Goal: Transaction & Acquisition: Book appointment/travel/reservation

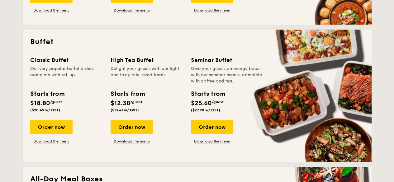
scroll to position [280, 0]
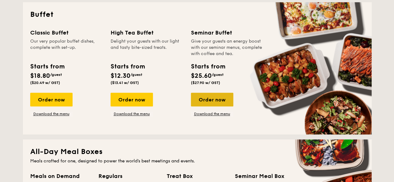
click at [218, 96] on div "Order now" at bounding box center [212, 100] width 42 height 14
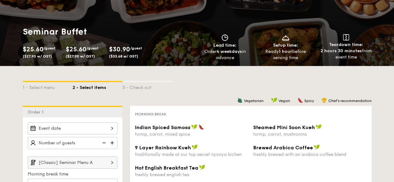
scroll to position [93, 0]
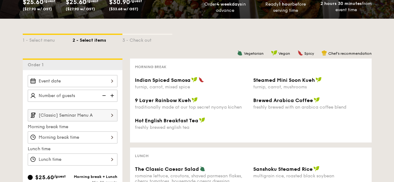
click at [82, 112] on input "[Classic] Seminar Menu A" at bounding box center [73, 115] width 90 height 12
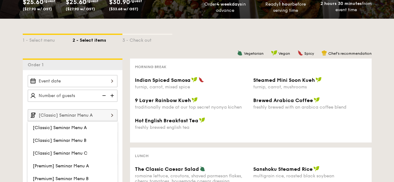
click at [82, 112] on input "[Classic] Seminar Menu A" at bounding box center [73, 115] width 90 height 12
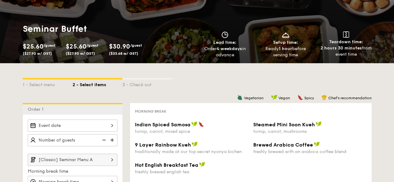
scroll to position [0, 0]
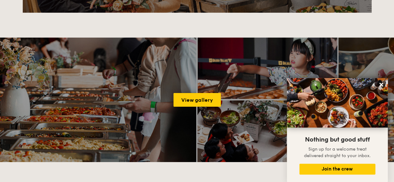
scroll to position [898, 0]
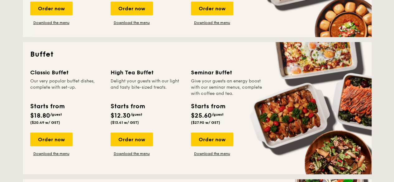
scroll to position [249, 0]
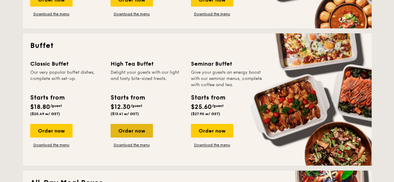
click at [138, 132] on div "Order now" at bounding box center [131, 131] width 42 height 14
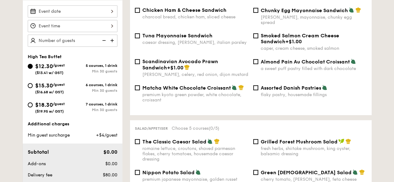
scroll to position [156, 0]
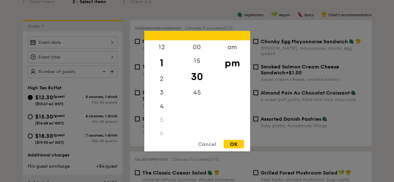
click at [102, 54] on div "12 1 2 3 4 5 6 7 8 9 10 11 00 15 30 45 am pm Cancel OK" at bounding box center [73, 57] width 90 height 12
click at [96, 40] on div at bounding box center [197, 91] width 394 height 182
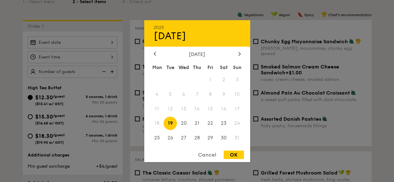
click at [99, 43] on div "2025 Aug [DATE] Tue Wed Thu Fri Sat Sun 1 2 3 4 5 6 7 8 9 10 11 12 13 14 15 16 …" at bounding box center [73, 42] width 90 height 12
click at [238, 53] on icon at bounding box center [239, 54] width 2 height 4
click at [209, 80] on span "5" at bounding box center [210, 79] width 13 height 13
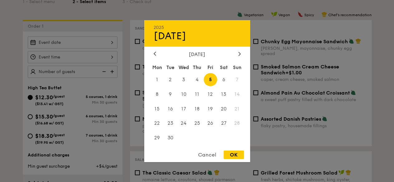
drag, startPoint x: 233, startPoint y: 155, endPoint x: 79, endPoint y: 53, distance: 185.0
click at [233, 155] on div "OK" at bounding box center [233, 155] width 20 height 8
type input "[DATE]"
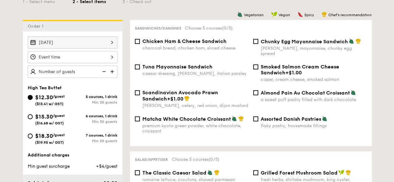
click at [91, 56] on div at bounding box center [73, 57] width 90 height 12
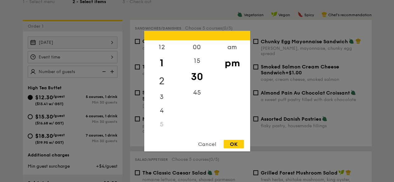
click at [166, 79] on div "2" at bounding box center [161, 81] width 35 height 18
click at [199, 45] on div "00" at bounding box center [196, 49] width 35 height 18
click at [234, 145] on div "OK" at bounding box center [233, 144] width 20 height 8
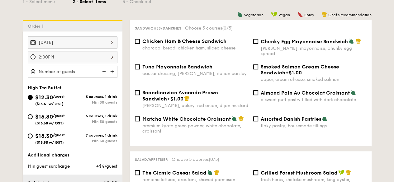
click at [87, 56] on div "2:00PM" at bounding box center [73, 57] width 90 height 12
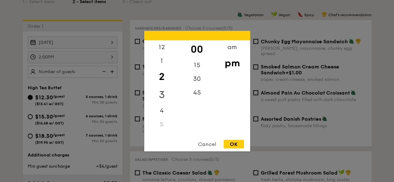
click at [164, 94] on div "3" at bounding box center [161, 95] width 35 height 18
click at [197, 78] on div "30" at bounding box center [196, 81] width 35 height 18
click at [233, 143] on div "OK" at bounding box center [233, 144] width 20 height 8
type input "3:30PM"
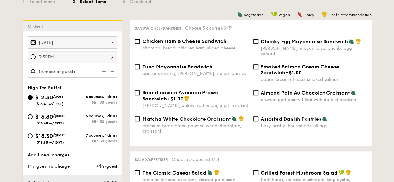
click at [111, 70] on img at bounding box center [112, 72] width 9 height 12
click at [112, 70] on img at bounding box center [112, 72] width 9 height 12
click at [114, 69] on img at bounding box center [112, 72] width 9 height 12
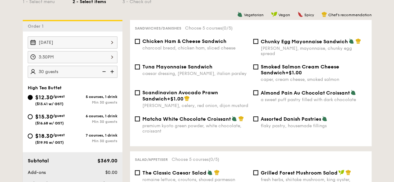
click at [111, 69] on img at bounding box center [112, 72] width 9 height 12
click at [102, 71] on img at bounding box center [103, 72] width 9 height 12
type input "35 guests"
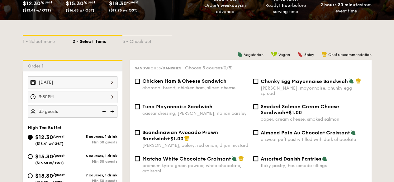
scroll to position [124, 0]
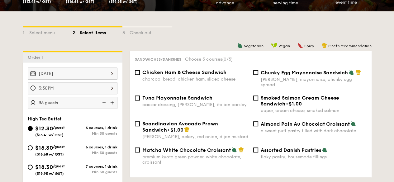
click at [209, 95] on span "Tuna Mayonnaise Sandwich" at bounding box center [177, 98] width 70 height 6
click at [140, 96] on input "Tuna Mayonnaise Sandwich caesar dressing, [GEOGRAPHIC_DATA], italian parsley" at bounding box center [137, 98] width 5 height 5
checkbox input "true"
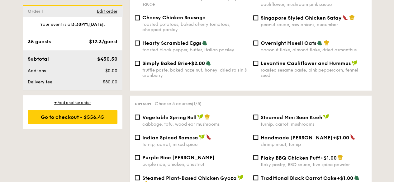
scroll to position [498, 0]
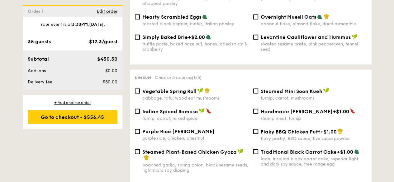
click at [194, 132] on span "Purple Rice [PERSON_NAME]" at bounding box center [178, 131] width 72 height 6
click at [140, 132] on input "Purple Rice Loh Mai Kai purple rice, chicken, chestnut" at bounding box center [137, 131] width 5 height 5
checkbox input "true"
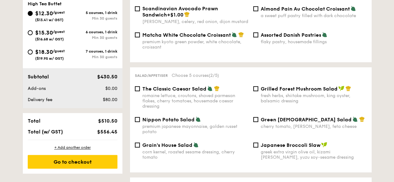
scroll to position [249, 0]
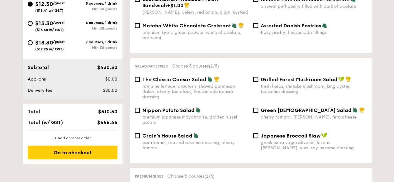
click at [190, 107] on span "Nippon Potato Salad" at bounding box center [168, 110] width 52 height 6
click at [140, 108] on input "Nippon Potato Salad premium japanese mayonnaise, golden russet potato" at bounding box center [137, 110] width 5 height 5
checkbox input "true"
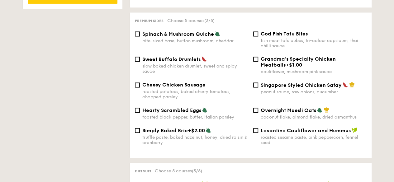
scroll to position [373, 0]
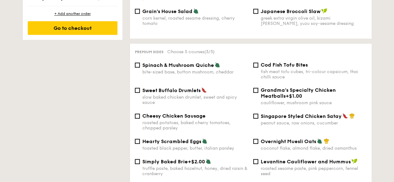
click at [187, 65] on div "Spinach & Mushroom Quiche bite-sized base, button mushroom, cheddar" at bounding box center [195, 68] width 106 height 13
click at [140, 65] on input "Spinach & Mushroom Quiche bite-sized base, button mushroom, cheddar" at bounding box center [137, 65] width 5 height 5
checkbox input "true"
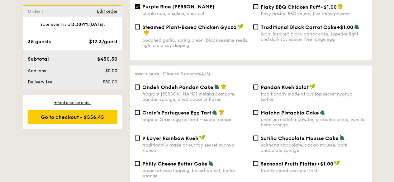
scroll to position [654, 0]
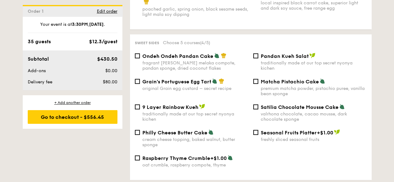
click at [177, 65] on div "fragrant [PERSON_NAME] melaka compote, pandan sponge, dried coconut flakes" at bounding box center [195, 65] width 106 height 11
click at [140, 59] on input "Ondeh Ondeh Pandan Cake fragrant [PERSON_NAME] melaka compote, pandan sponge, d…" at bounding box center [137, 56] width 5 height 5
checkbox input "true"
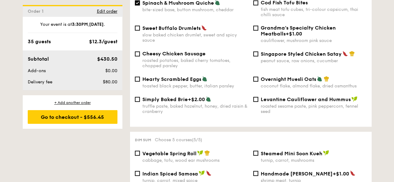
scroll to position [405, 0]
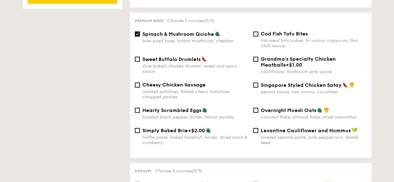
click at [324, 84] on span "Singapore Styled Chicken Satay" at bounding box center [300, 85] width 81 height 6
click at [258, 84] on input "Singapore Styled Chicken Satay peanut sauce, raw onions, cucumber" at bounding box center [255, 84] width 5 height 5
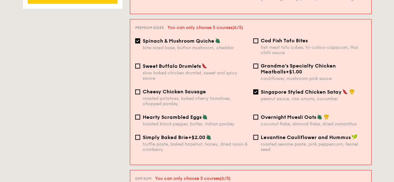
click at [330, 89] on span "Singapore Styled Chicken Satay" at bounding box center [300, 92] width 81 height 6
click at [258, 89] on input "Singapore Styled Chicken Satay peanut sauce, raw onions, cucumber" at bounding box center [255, 91] width 5 height 5
checkbox input "false"
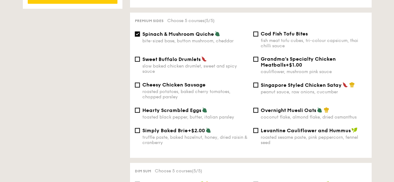
click at [136, 32] on input "Spinach & Mushroom Quiche bite-sized base, button mushroom, cheddar" at bounding box center [137, 33] width 5 height 5
checkbox input "false"
click at [255, 84] on input "Singapore Styled Chicken Satay peanut sauce, raw onions, cucumber" at bounding box center [255, 84] width 5 height 5
checkbox input "true"
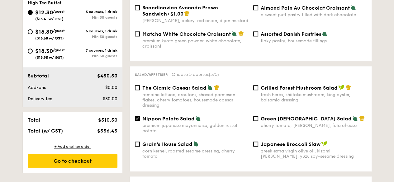
scroll to position [249, 0]
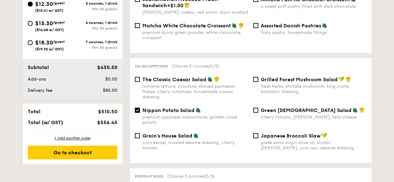
click at [140, 76] on div "The Classic Caesar Salad romaine lettuce, croutons, shaved parmesan flakes, che…" at bounding box center [191, 87] width 118 height 23
click at [139, 108] on input "Nippon Potato Salad premium japanese mayonnaise, golden russet potato" at bounding box center [137, 110] width 5 height 5
checkbox input "false"
click at [134, 79] on div "The Classic Caesar Salad romaine lettuce, croutons, shaved parmesan flakes, che…" at bounding box center [191, 87] width 118 height 23
click at [136, 77] on input "The Classic Caesar Salad romaine lettuce, croutons, shaved parmesan flakes, che…" at bounding box center [137, 79] width 5 height 5
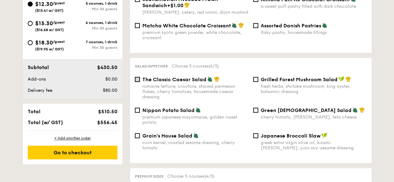
checkbox input "true"
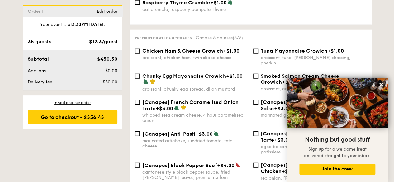
scroll to position [809, 0]
click at [381, 84] on icon at bounding box center [381, 85] width 4 height 4
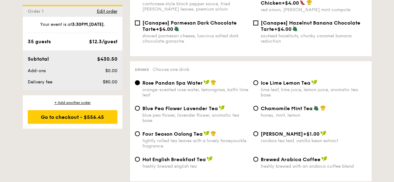
scroll to position [996, 0]
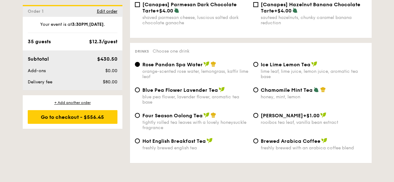
click at [183, 114] on span "Four Season Oolong Tea" at bounding box center [172, 116] width 60 height 6
click at [140, 114] on input "Four Season Oolong Tea tightly rolled tea leaves with a lovely honeysuckle frag…" at bounding box center [137, 115] width 5 height 5
radio input "true"
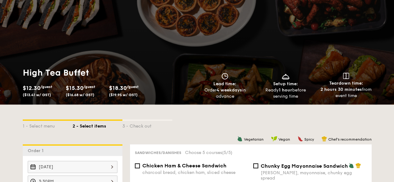
scroll to position [0, 0]
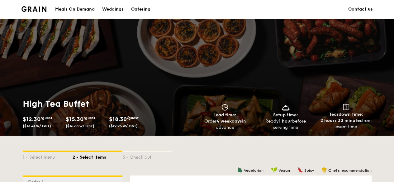
click at [147, 9] on div "Catering" at bounding box center [140, 9] width 19 height 19
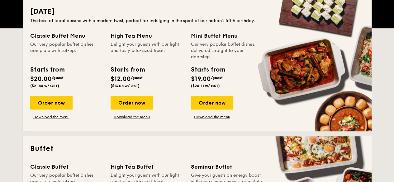
scroll to position [124, 0]
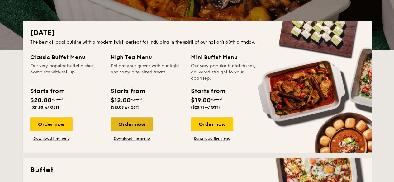
click at [135, 122] on div "Order now" at bounding box center [131, 124] width 42 height 14
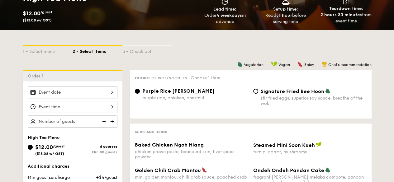
scroll to position [124, 0]
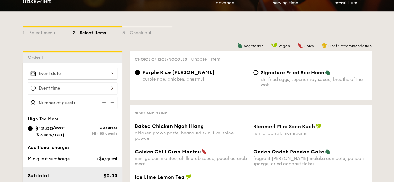
click at [85, 91] on div at bounding box center [73, 88] width 90 height 12
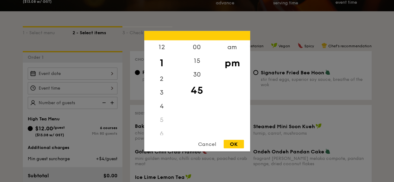
click at [85, 91] on div at bounding box center [197, 91] width 394 height 182
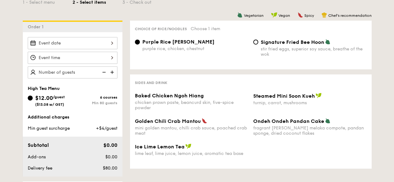
scroll to position [187, 0]
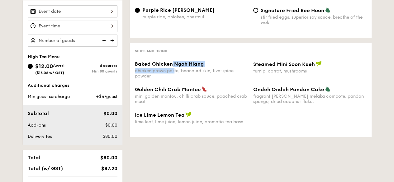
drag, startPoint x: 171, startPoint y: 68, endPoint x: 175, endPoint y: 68, distance: 3.5
click at [175, 68] on div "Baked Chicken Ngoh Hiang chicken prawn paste, beancurd skin, five-spice powder" at bounding box center [191, 70] width 113 height 18
click at [173, 88] on span "Golden Chili Crab Mantou" at bounding box center [168, 90] width 66 height 6
click at [161, 113] on span "Ice Lime Lemon Tea" at bounding box center [160, 115] width 50 height 6
click at [304, 64] on span "Steamed Mini Soon Kueh" at bounding box center [284, 64] width 62 height 6
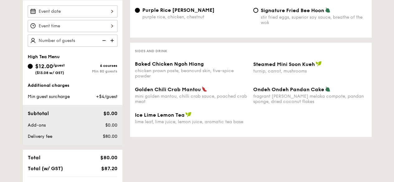
click at [293, 90] on span "Ondeh Ondeh Pandan Cake" at bounding box center [288, 90] width 71 height 6
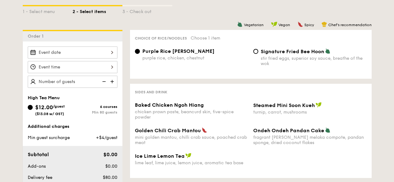
scroll to position [156, 0]
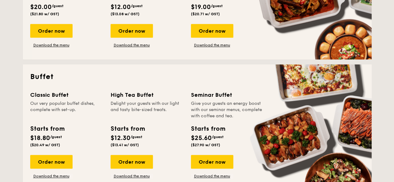
scroll to position [280, 0]
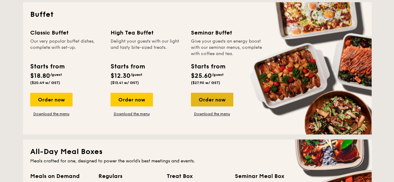
click at [216, 102] on div "Order now" at bounding box center [212, 100] width 42 height 14
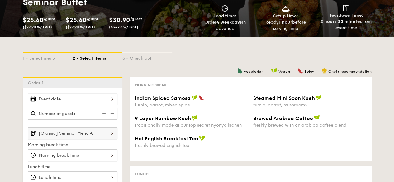
scroll to position [93, 0]
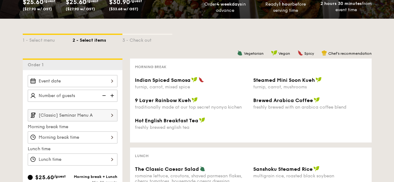
click at [82, 115] on input "[Classic] Seminar Menu A" at bounding box center [73, 115] width 90 height 12
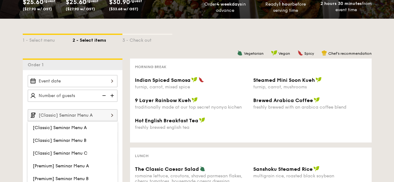
click at [82, 115] on input "[Classic] Seminar Menu A" at bounding box center [73, 115] width 90 height 12
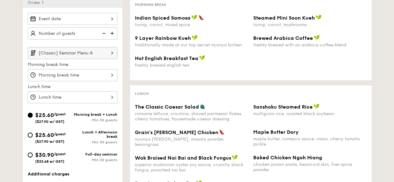
scroll to position [280, 0]
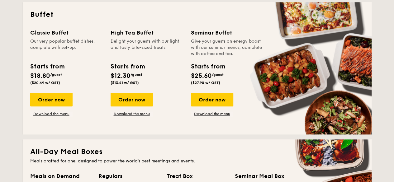
drag, startPoint x: 141, startPoint y: 101, endPoint x: 205, endPoint y: 75, distance: 68.9
click at [184, 79] on div "High Tea Buffet Delight your guests with our light and tasty bite-sized treats.…" at bounding box center [150, 72] width 80 height 88
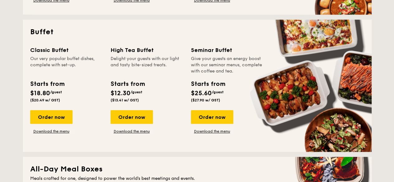
scroll to position [249, 0]
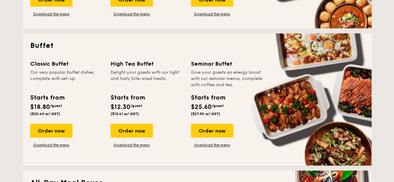
click at [174, 89] on div "High Tea Buffet Delight your guests with our light and tasty bite-sized treats.…" at bounding box center [146, 88] width 73 height 59
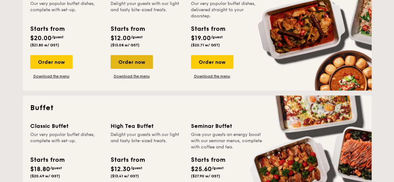
click at [143, 62] on div "Order now" at bounding box center [131, 62] width 42 height 14
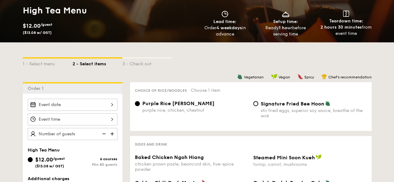
scroll to position [156, 0]
